Goal: Information Seeking & Learning: Learn about a topic

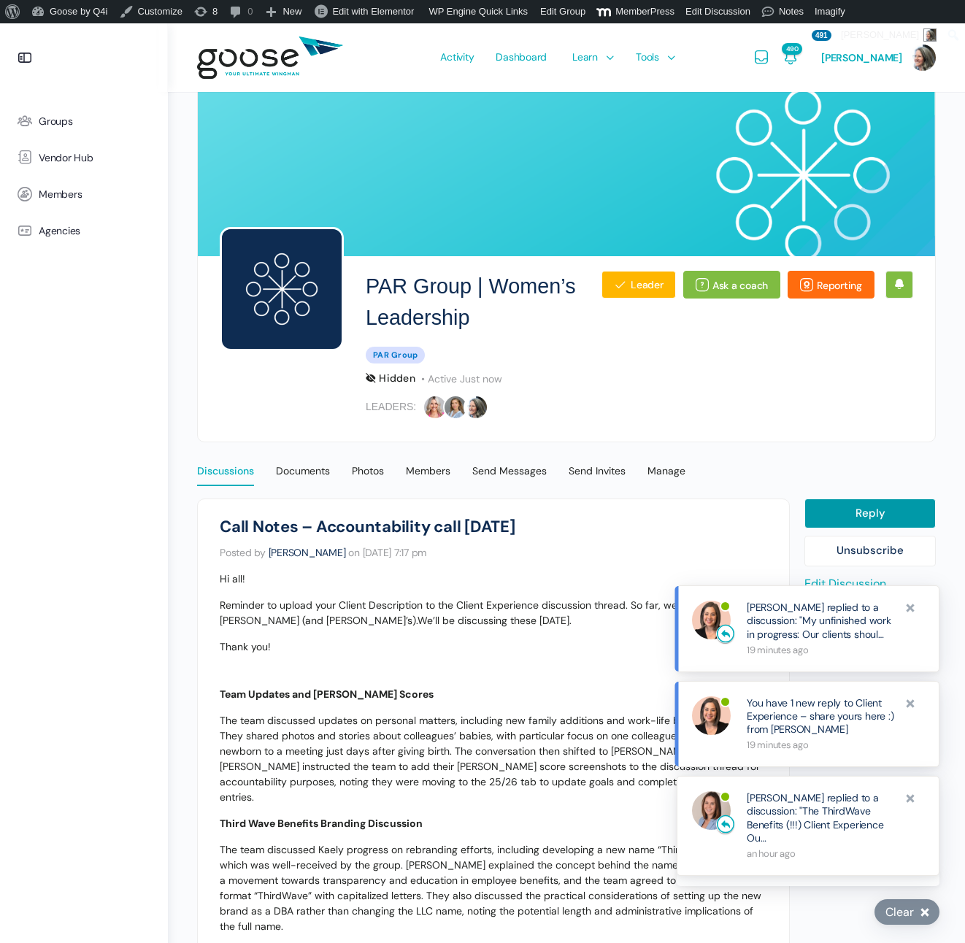
click at [222, 471] on div "Discussions" at bounding box center [225, 475] width 57 height 22
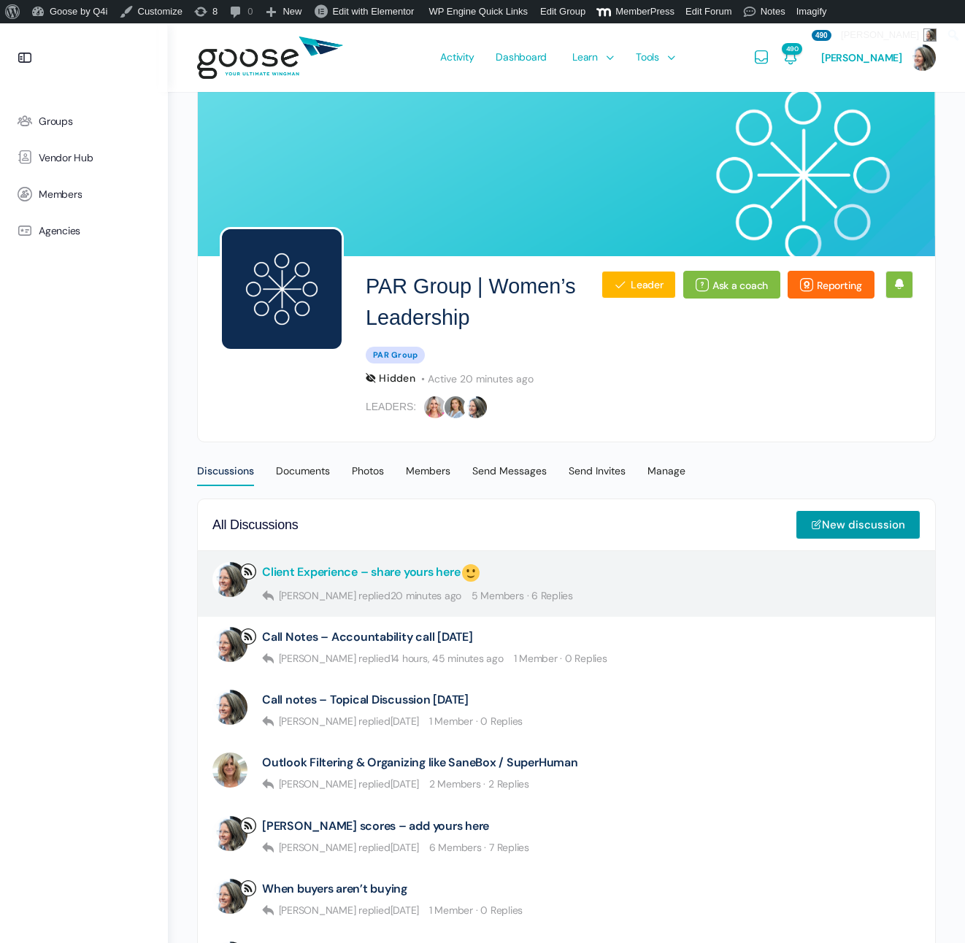
click at [400, 571] on link "Client Experience – share yours here" at bounding box center [372, 573] width 220 height 22
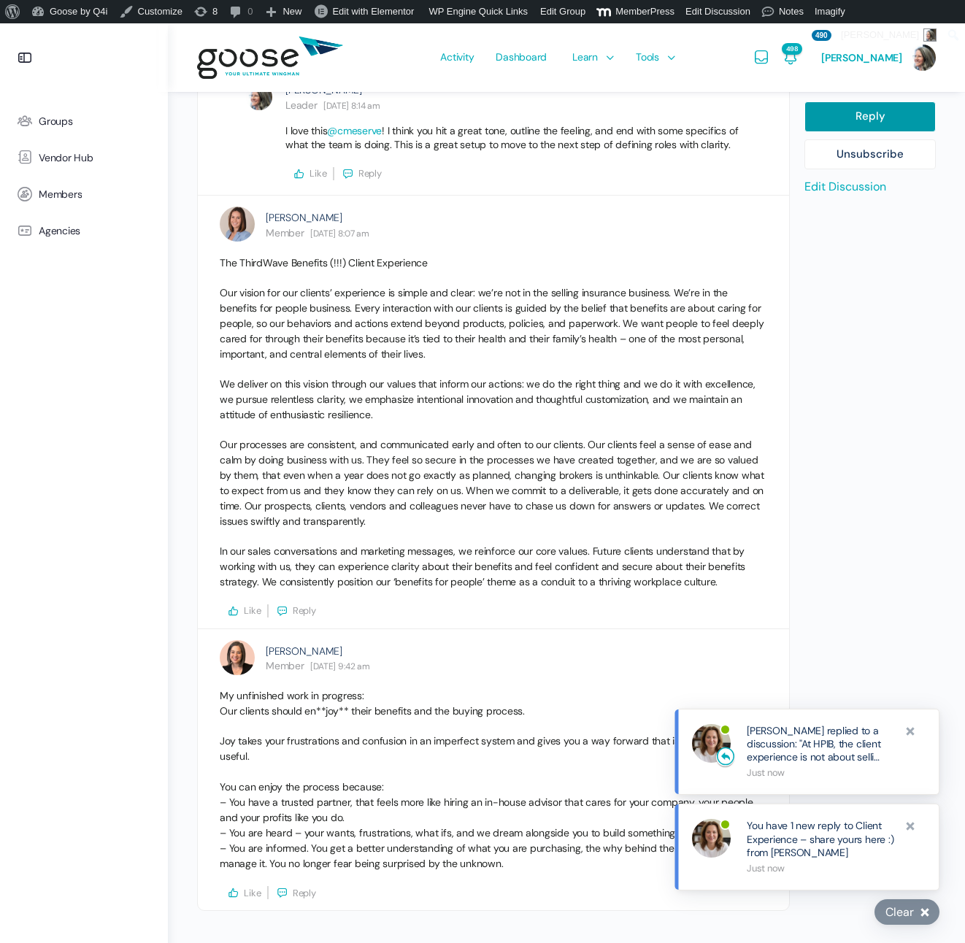
scroll to position [2328, 0]
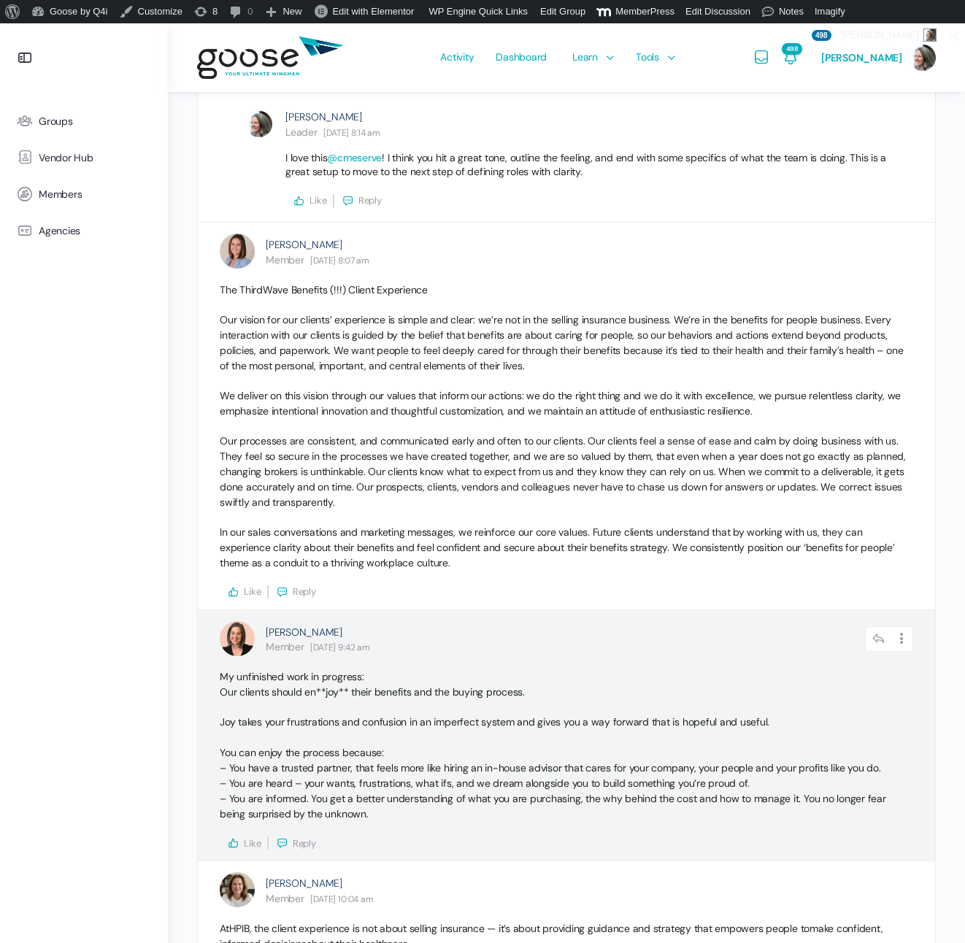
scroll to position [2095, 0]
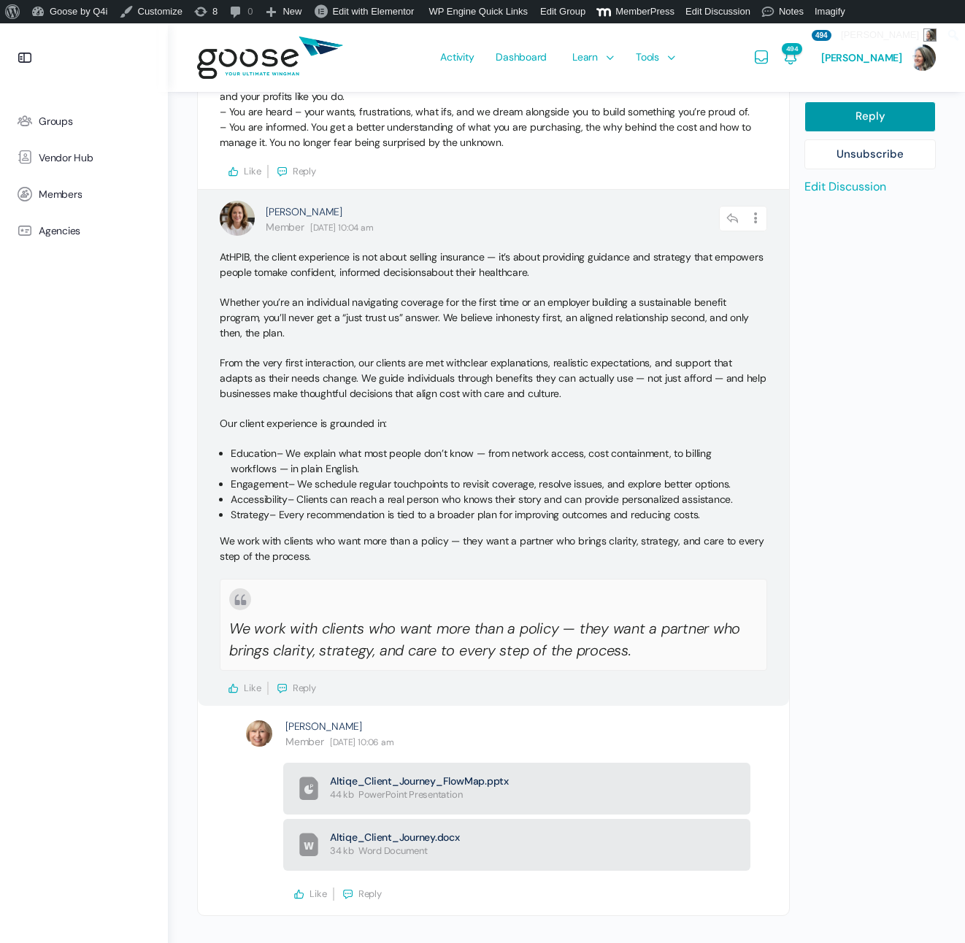
scroll to position [3071, 0]
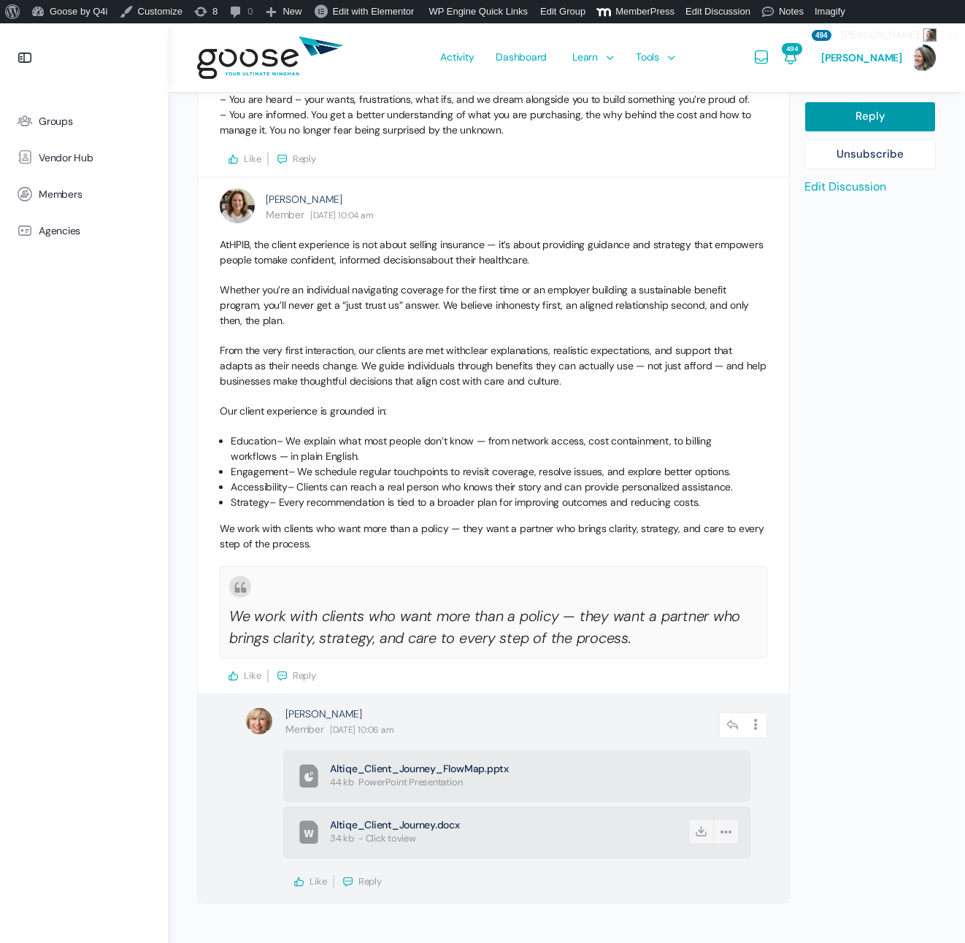
click at [398, 819] on span "Altiqe_Client_Journey.docx" at bounding box center [508, 826] width 356 height 15
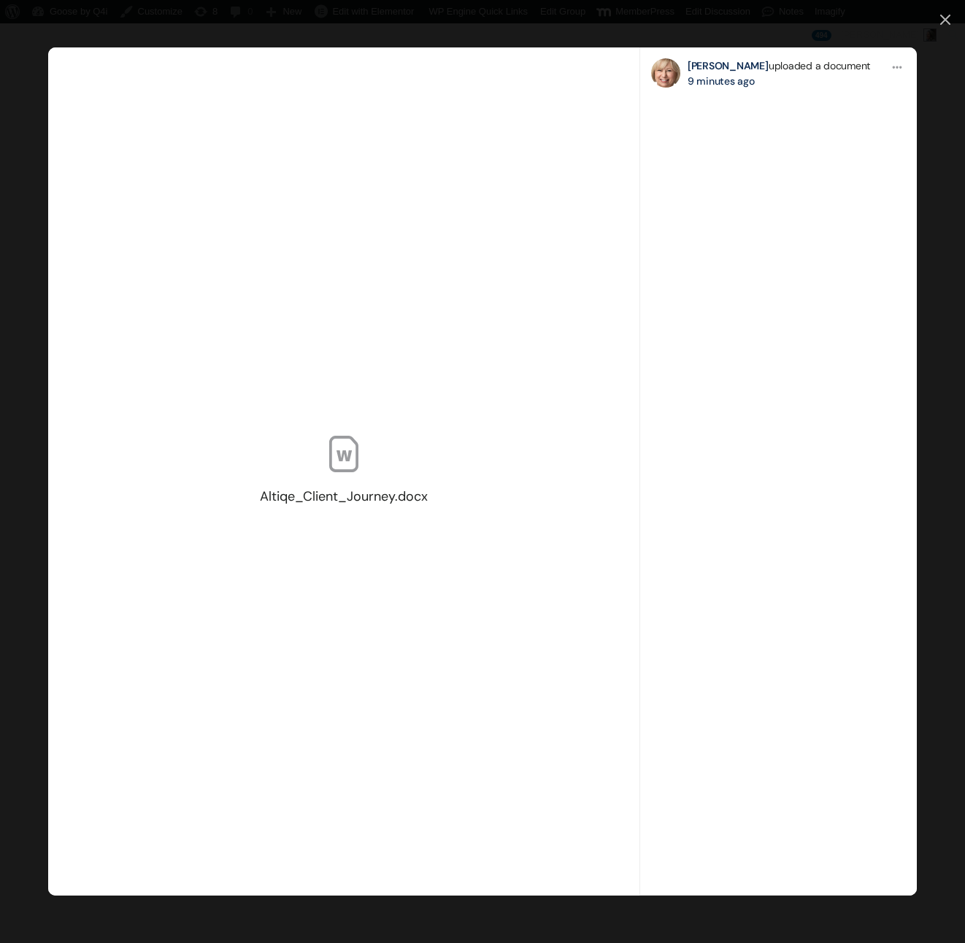
click at [943, 16] on icon at bounding box center [945, 19] width 9 height 9
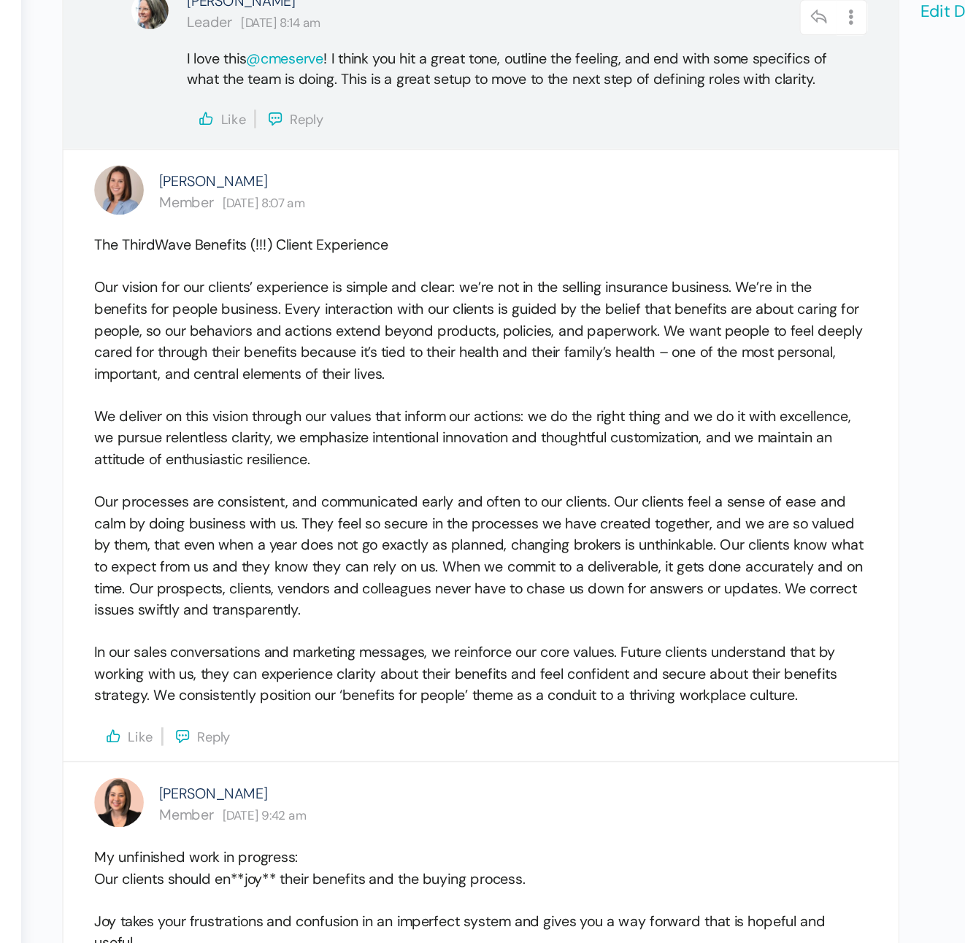
scroll to position [2251, 0]
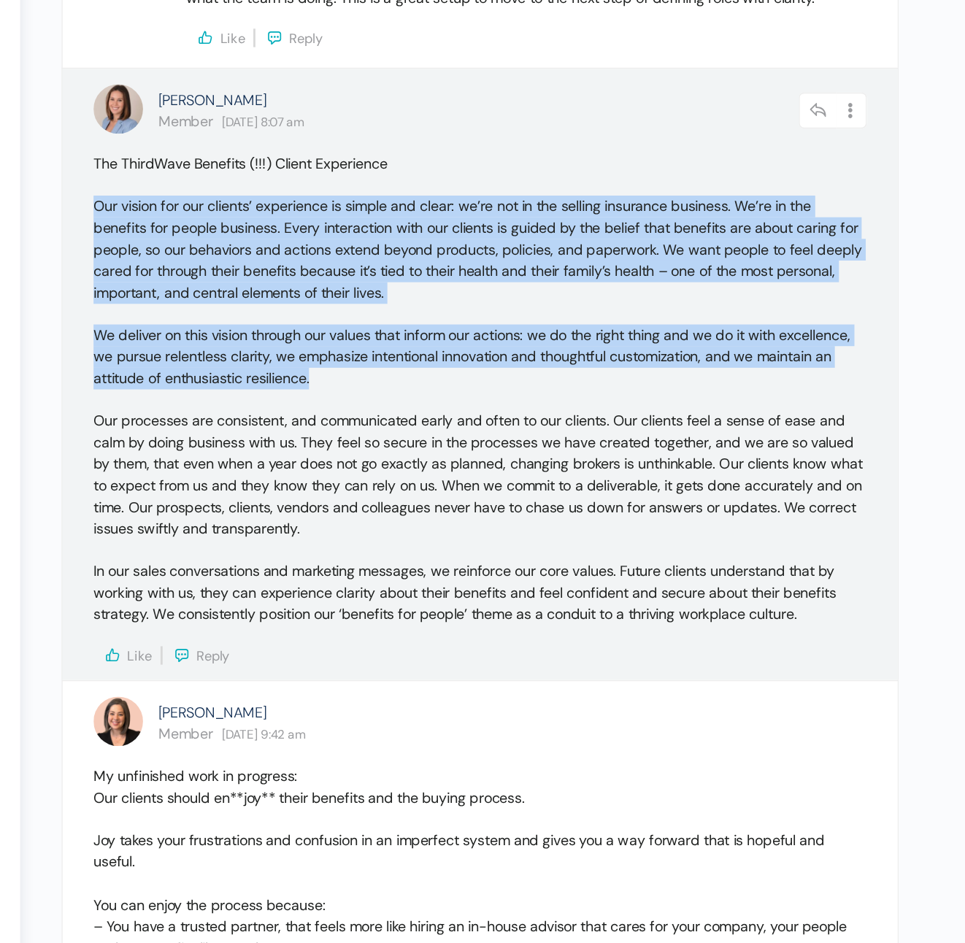
drag, startPoint x: 221, startPoint y: 347, endPoint x: 403, endPoint y: 467, distance: 218.7
click at [403, 467] on div "The ThirdWave Benefits (!!!) Client Experience Our vision for our clients’ expe…" at bounding box center [494, 522] width 548 height 362
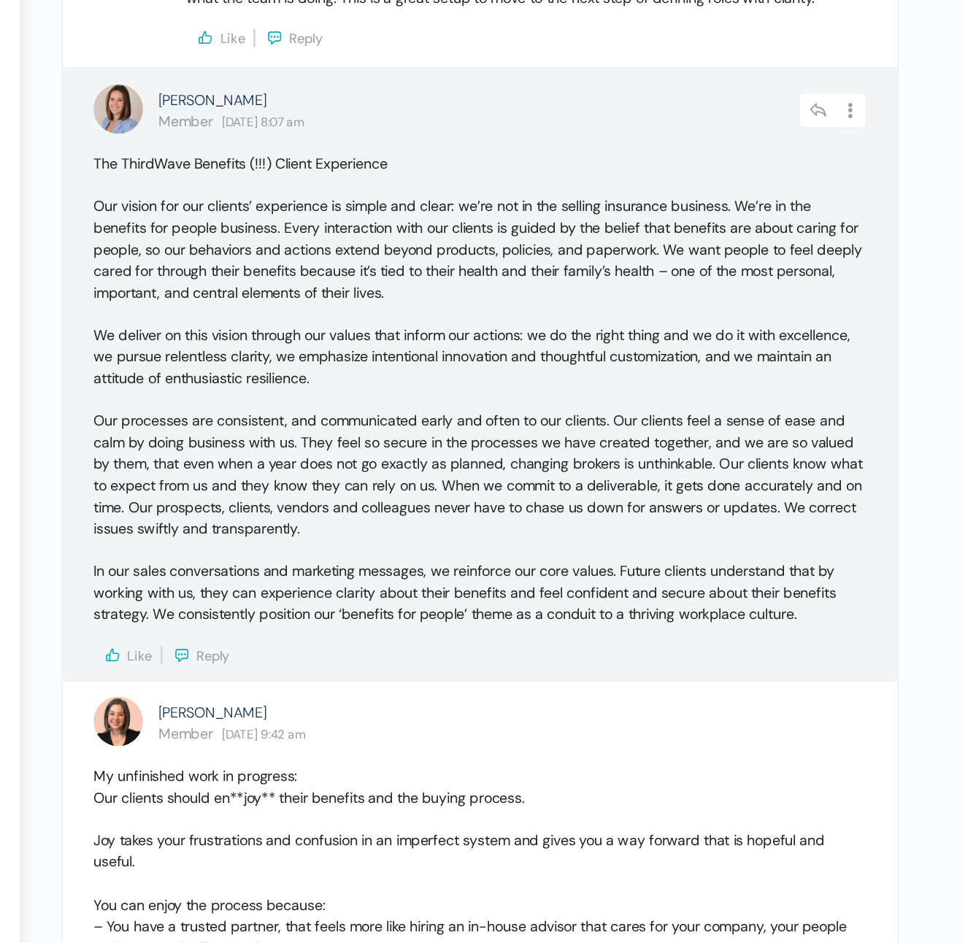
click at [222, 523] on p "Our processes are consistent, and communicated early and often to our clients. …" at bounding box center [494, 569] width 548 height 92
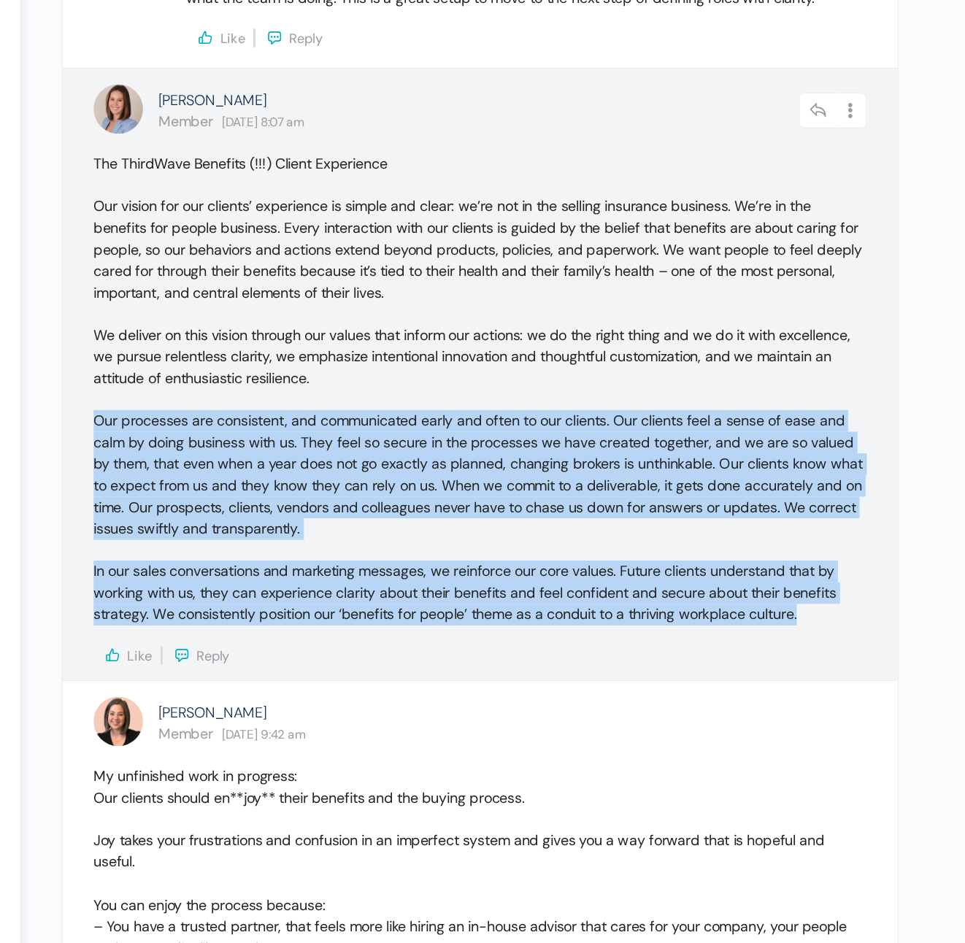
drag, startPoint x: 221, startPoint y: 499, endPoint x: 740, endPoint y: 642, distance: 538.6
click at [740, 642] on div "The ThirdWave Benefits (!!!) Client Experience Our vision for our clients’ expe…" at bounding box center [494, 522] width 548 height 362
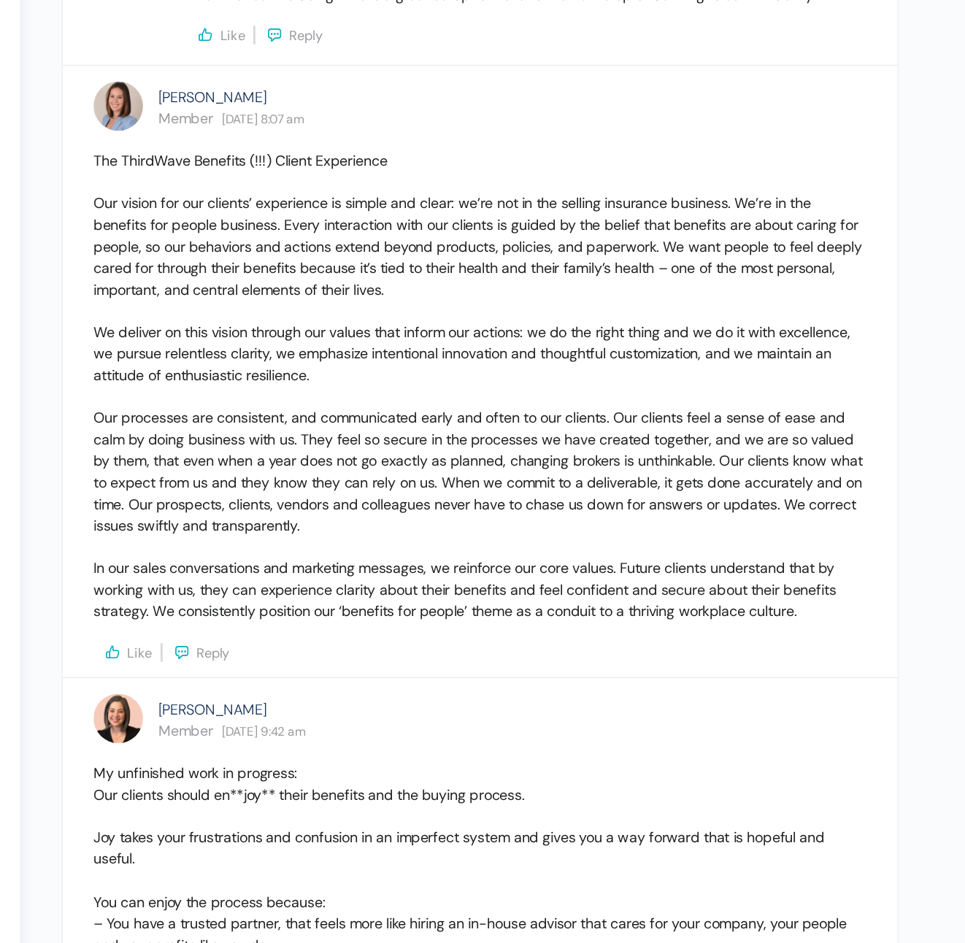
click at [805, 448] on div "Reply Unsubscribe Edit Discussion Start of Discussion 5 of 8 replies September …" at bounding box center [870, 7] width 146 height 3520
click at [810, 567] on div "Reply Unsubscribe Edit Discussion Start of Discussion 5 of 8 replies September …" at bounding box center [870, 7] width 146 height 3520
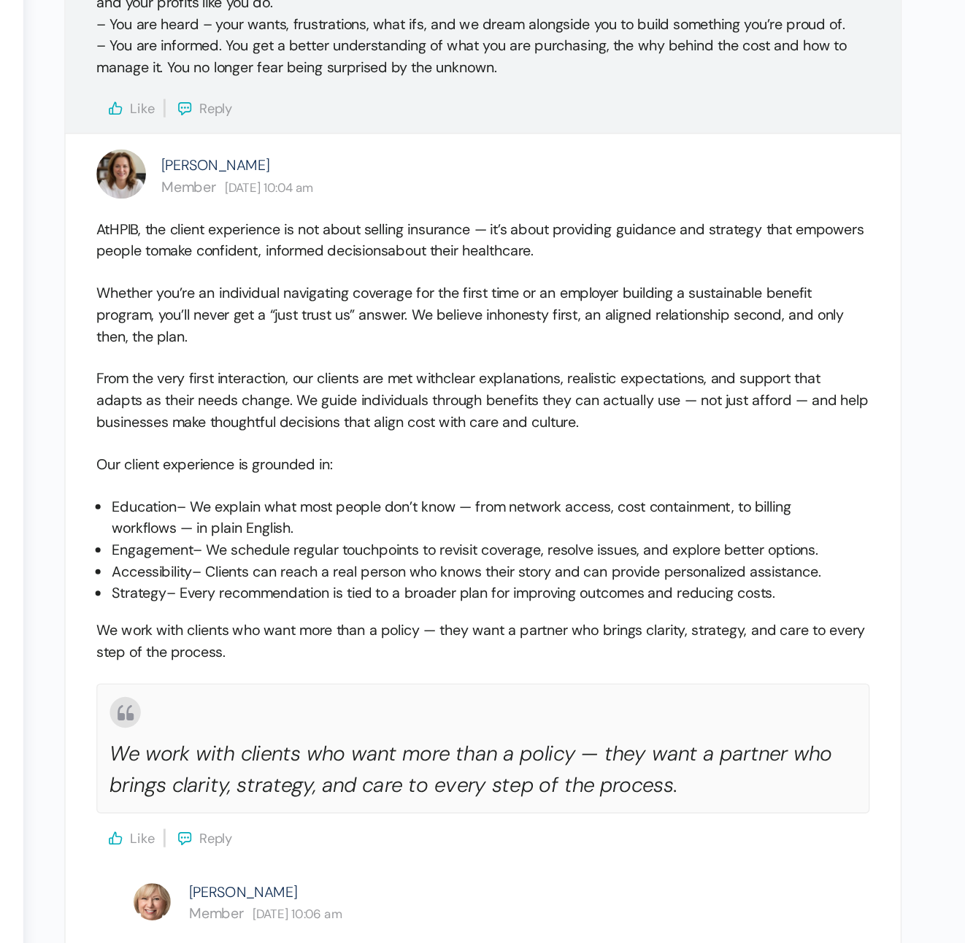
scroll to position [2865, 0]
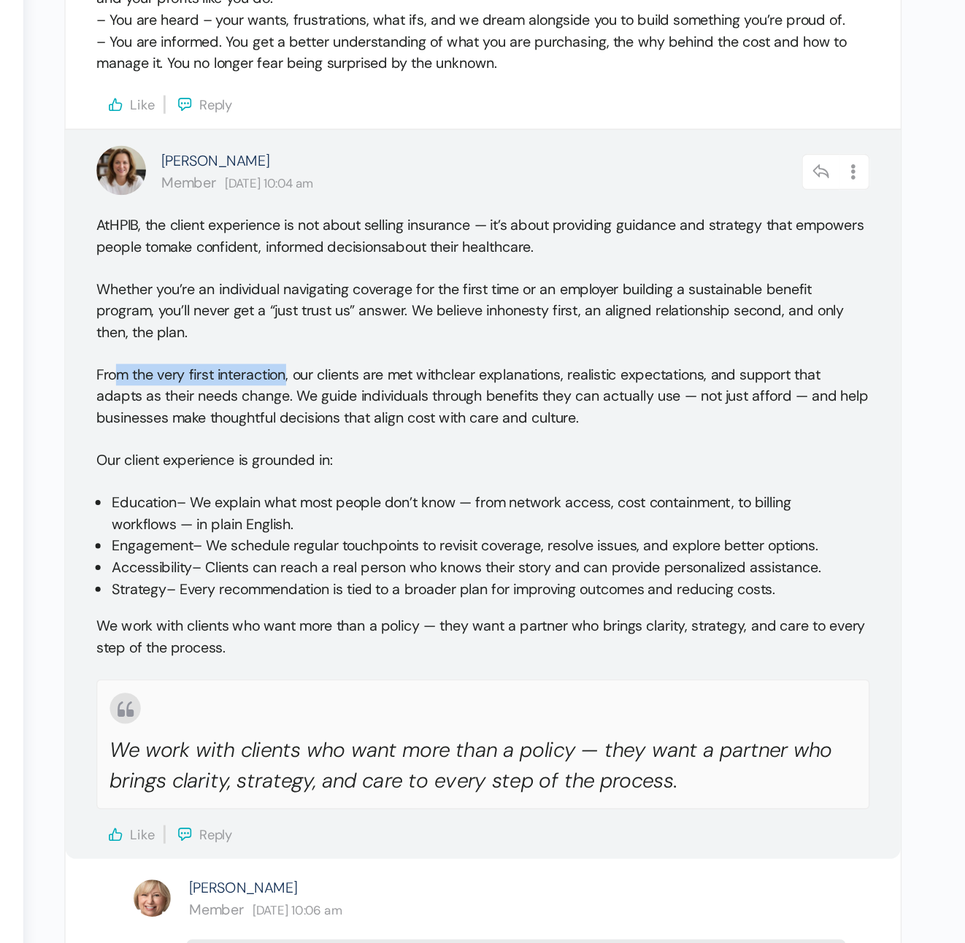
drag, startPoint x: 238, startPoint y: 498, endPoint x: 355, endPoint y: 497, distance: 116.8
click at [353, 533] on p "From the very first interaction, our clients are met with clear explanations, r…" at bounding box center [494, 556] width 548 height 46
click at [359, 533] on p "From the very first interaction, our clients are met with clear explanations, r…" at bounding box center [494, 556] width 548 height 46
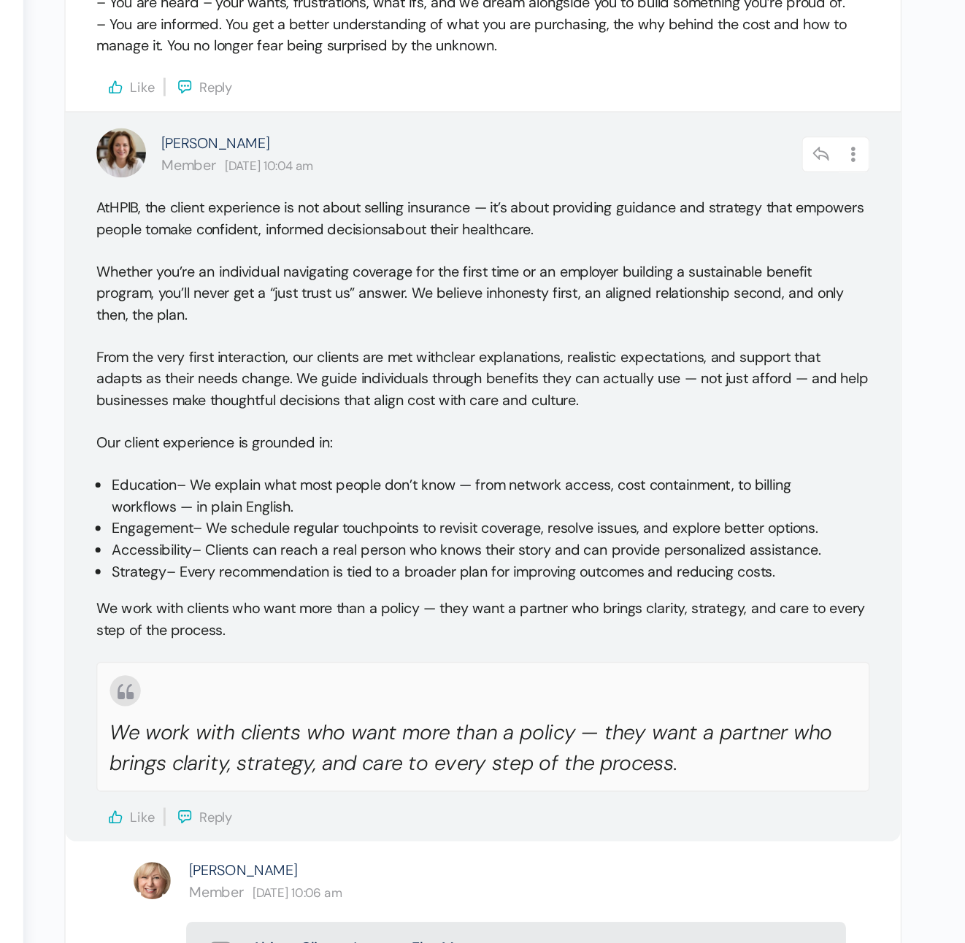
scroll to position [2881, 0]
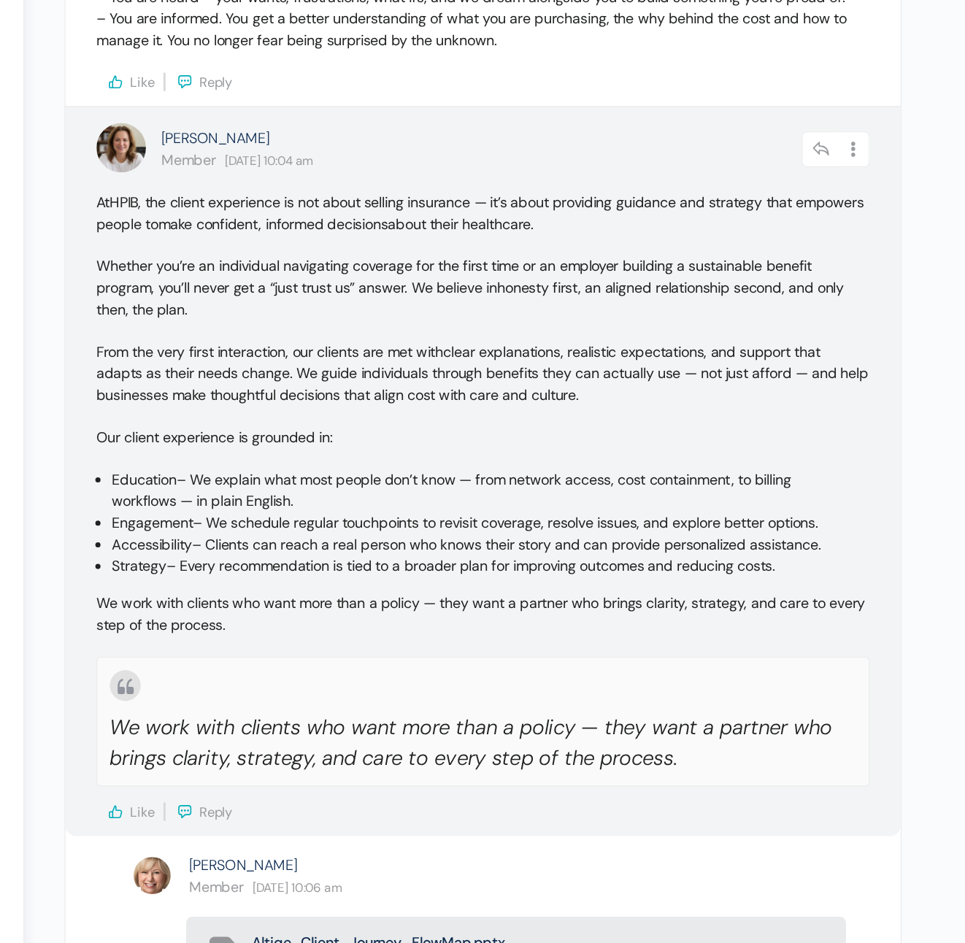
drag, startPoint x: 231, startPoint y: 570, endPoint x: 432, endPoint y: 585, distance: 200.7
click at [432, 608] on p "Education – We explain what most people don’t know — from network access, cost …" at bounding box center [494, 623] width 526 height 31
click at [231, 608] on span "Education" at bounding box center [254, 614] width 46 height 13
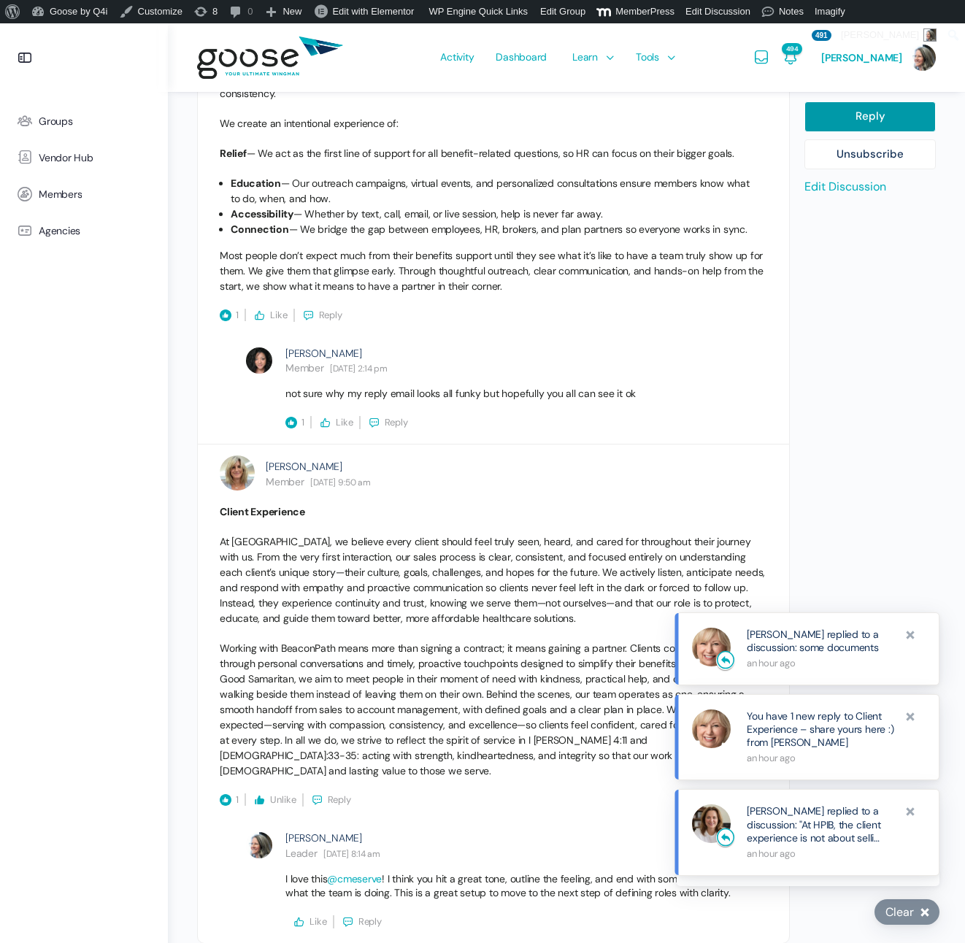
scroll to position [1626, 0]
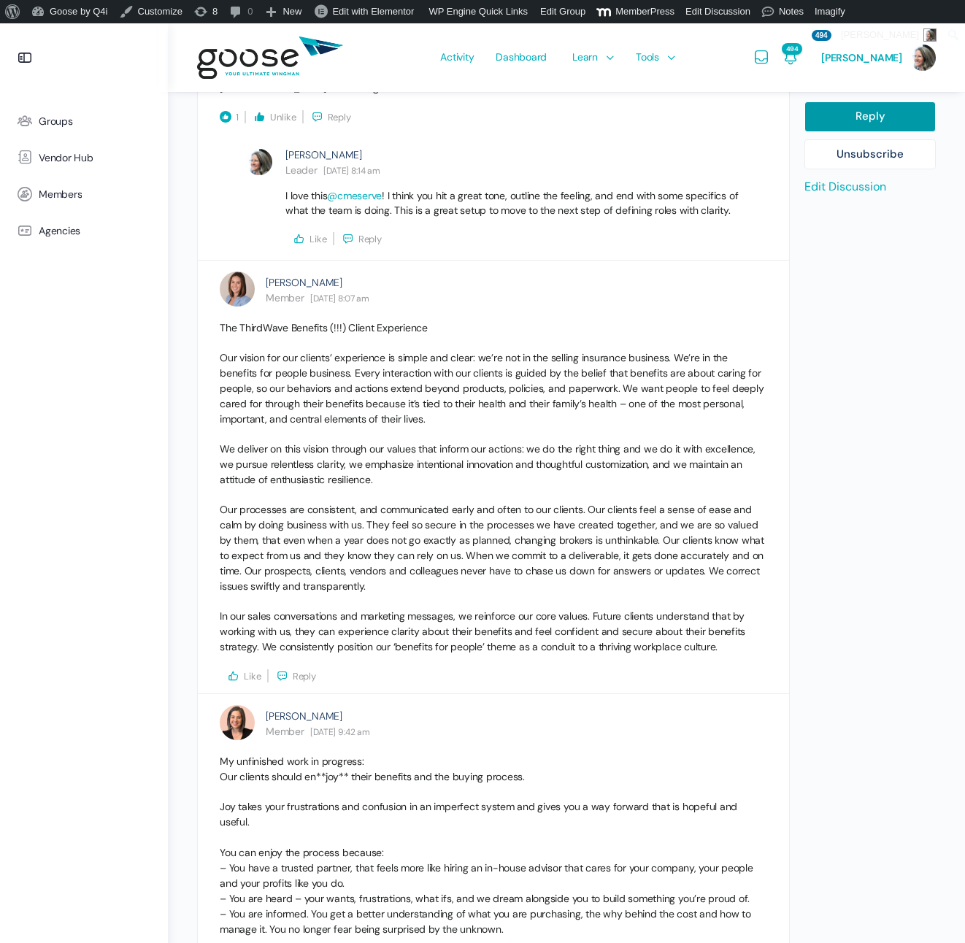
scroll to position [2268, 0]
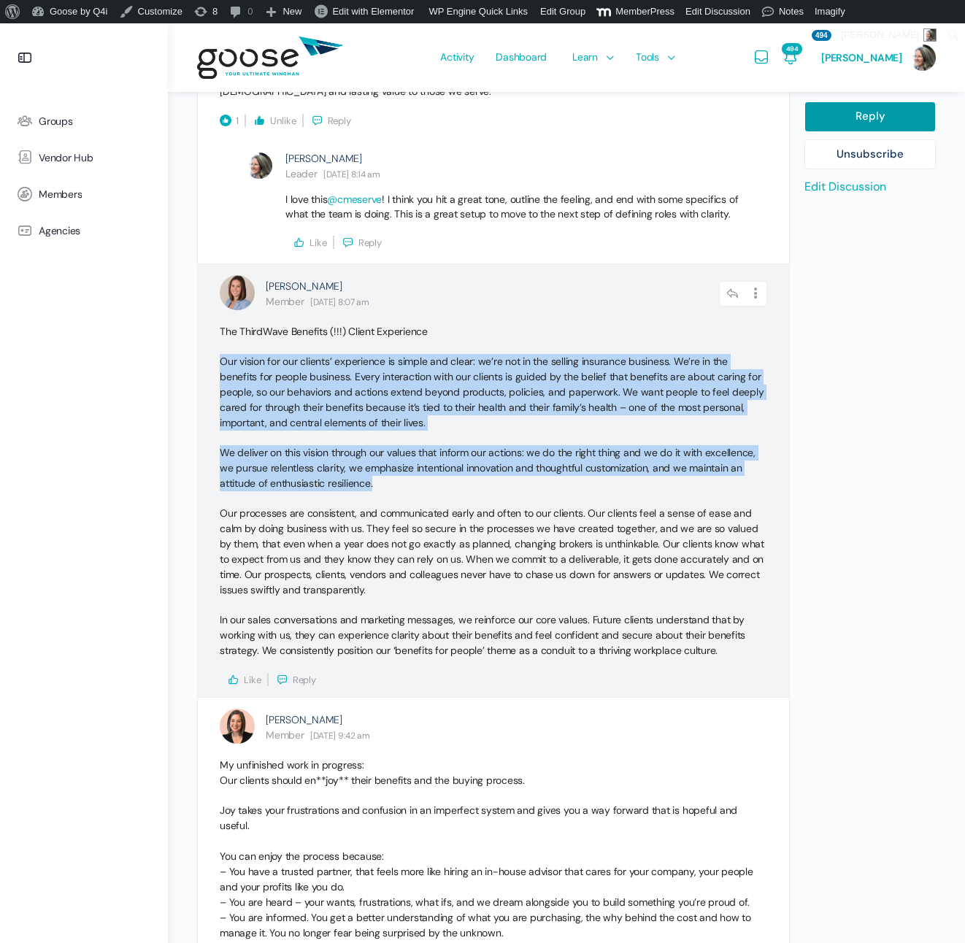
drag, startPoint x: 220, startPoint y: 330, endPoint x: 523, endPoint y: 451, distance: 326.4
click at [523, 451] on div "The ThirdWave Benefits (!!!) Client Experience Our vision for our clients’ expe…" at bounding box center [494, 505] width 548 height 362
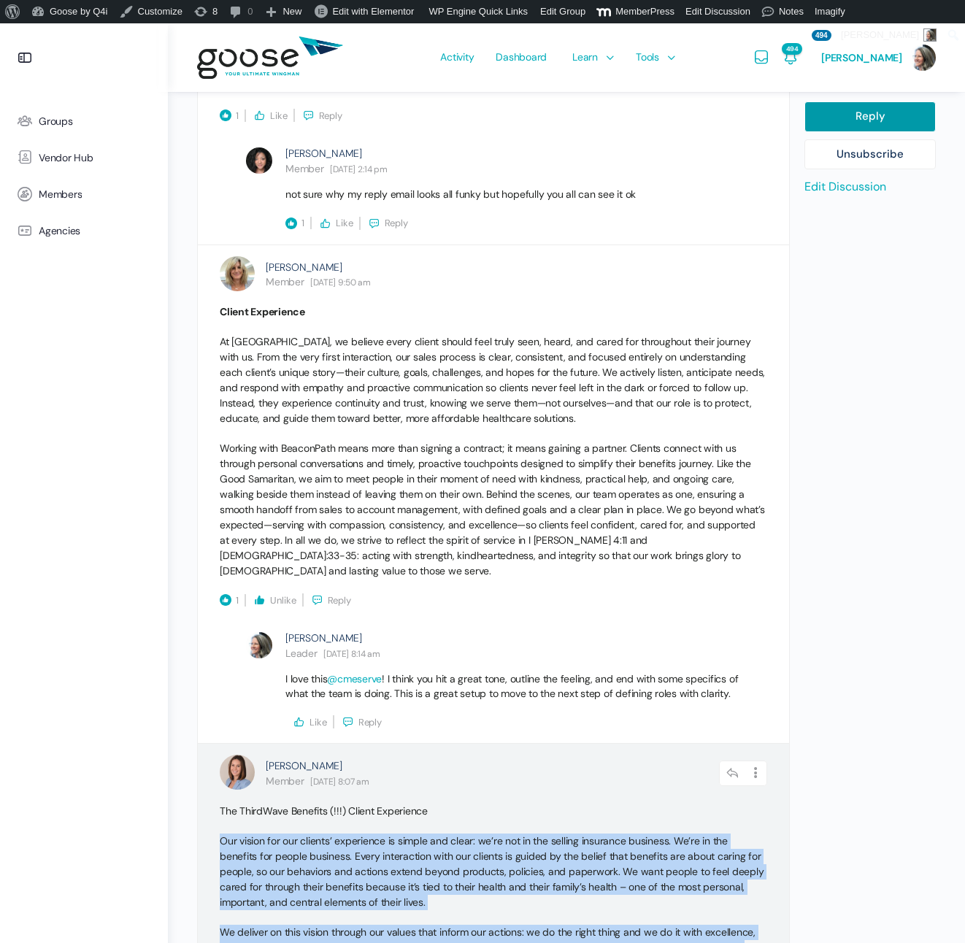
scroll to position [1782, 0]
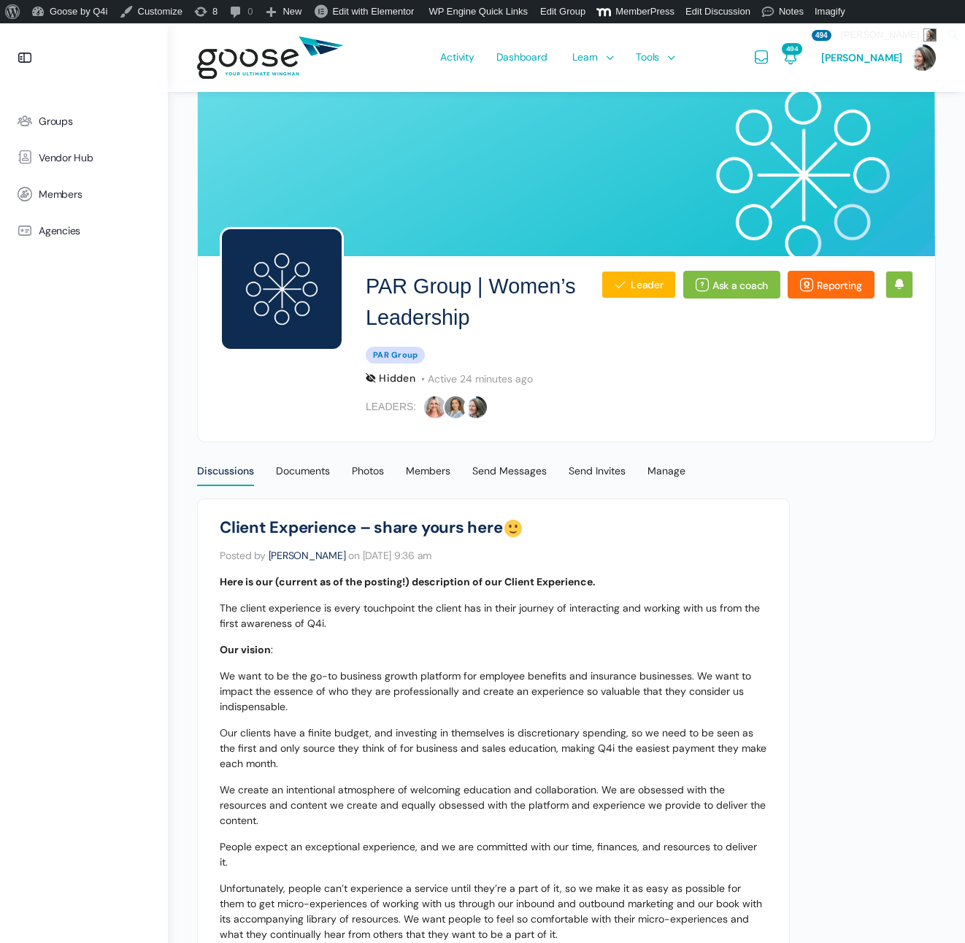
scroll to position [2881, 0]
